Goal: Check status: Check status

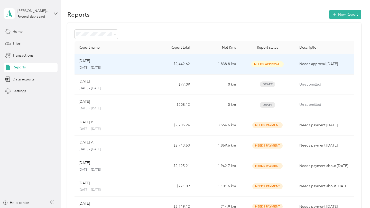
click at [134, 67] on p "[DATE] - [DATE]" at bounding box center [111, 68] width 65 height 5
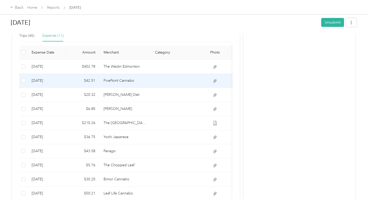
scroll to position [105, 0]
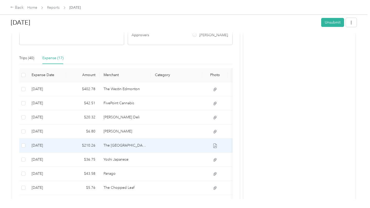
click at [150, 141] on td "The [GEOGRAPHIC_DATA]" at bounding box center [124, 146] width 51 height 14
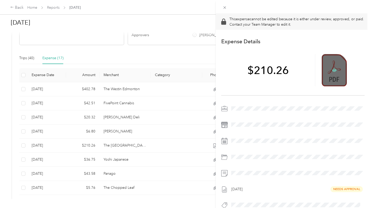
click at [333, 70] on icon at bounding box center [334, 71] width 2 height 2
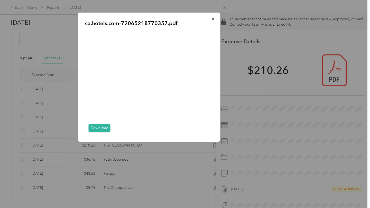
click at [103, 130] on link "Download" at bounding box center [100, 128] width 22 height 8
click at [212, 17] on span "button" at bounding box center [213, 19] width 4 height 4
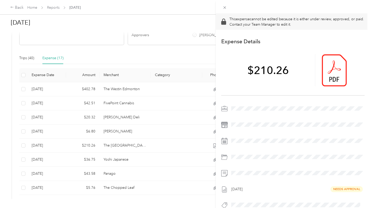
click at [124, 85] on div "This expense cannot be edited because it is either under review, approved, or p…" at bounding box center [185, 104] width 370 height 208
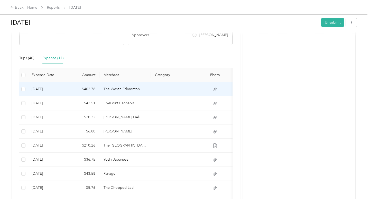
click at [124, 85] on td "The Westin Edmonton" at bounding box center [124, 89] width 51 height 14
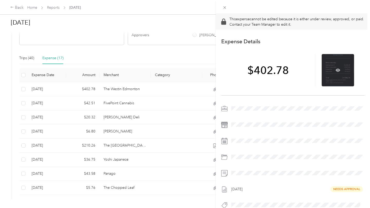
click at [338, 73] on div at bounding box center [337, 70] width 32 height 32
click at [338, 71] on icon at bounding box center [337, 70] width 5 height 5
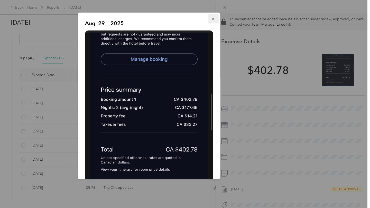
click at [210, 19] on button "button" at bounding box center [213, 18] width 11 height 9
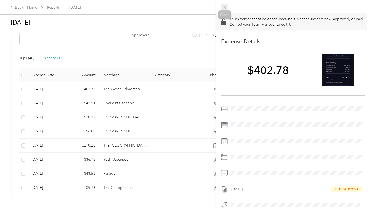
click at [227, 7] on span at bounding box center [224, 7] width 7 height 7
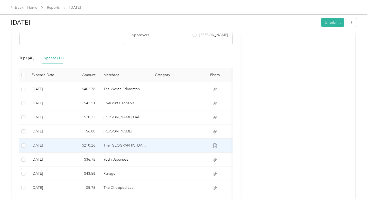
click at [131, 140] on td "The River Cree Hotel" at bounding box center [124, 146] width 51 height 14
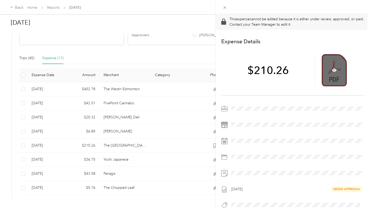
click at [333, 67] on div at bounding box center [333, 70] width 25 height 32
click at [333, 70] on icon at bounding box center [334, 70] width 5 height 5
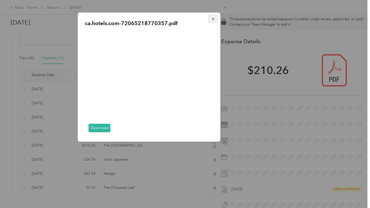
click at [215, 18] on button "button" at bounding box center [213, 18] width 11 height 9
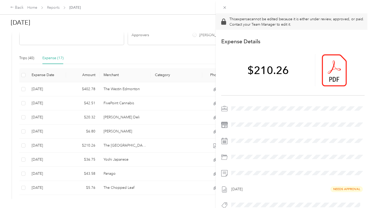
click at [139, 154] on div "This expense cannot be edited because it is either under review, approved, or p…" at bounding box center [185, 104] width 370 height 208
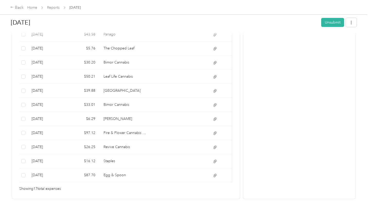
scroll to position [253, 0]
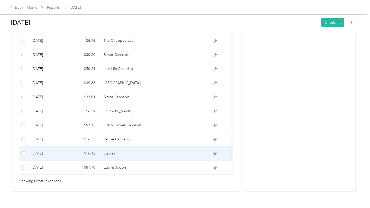
click at [137, 149] on td "Staples" at bounding box center [124, 154] width 51 height 14
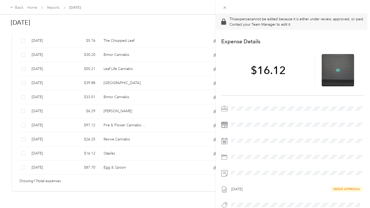
click at [336, 71] on icon at bounding box center [337, 70] width 5 height 5
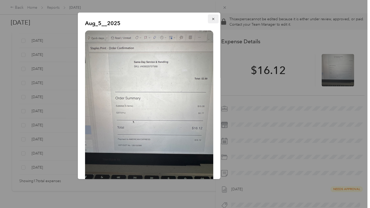
click at [213, 20] on icon "button" at bounding box center [213, 19] width 2 height 2
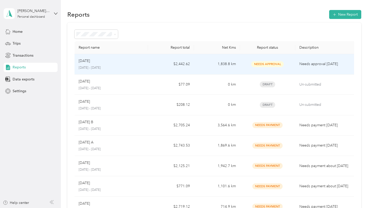
click at [140, 67] on p "[DATE] - [DATE]" at bounding box center [111, 68] width 65 height 5
